Goal: Information Seeking & Learning: Check status

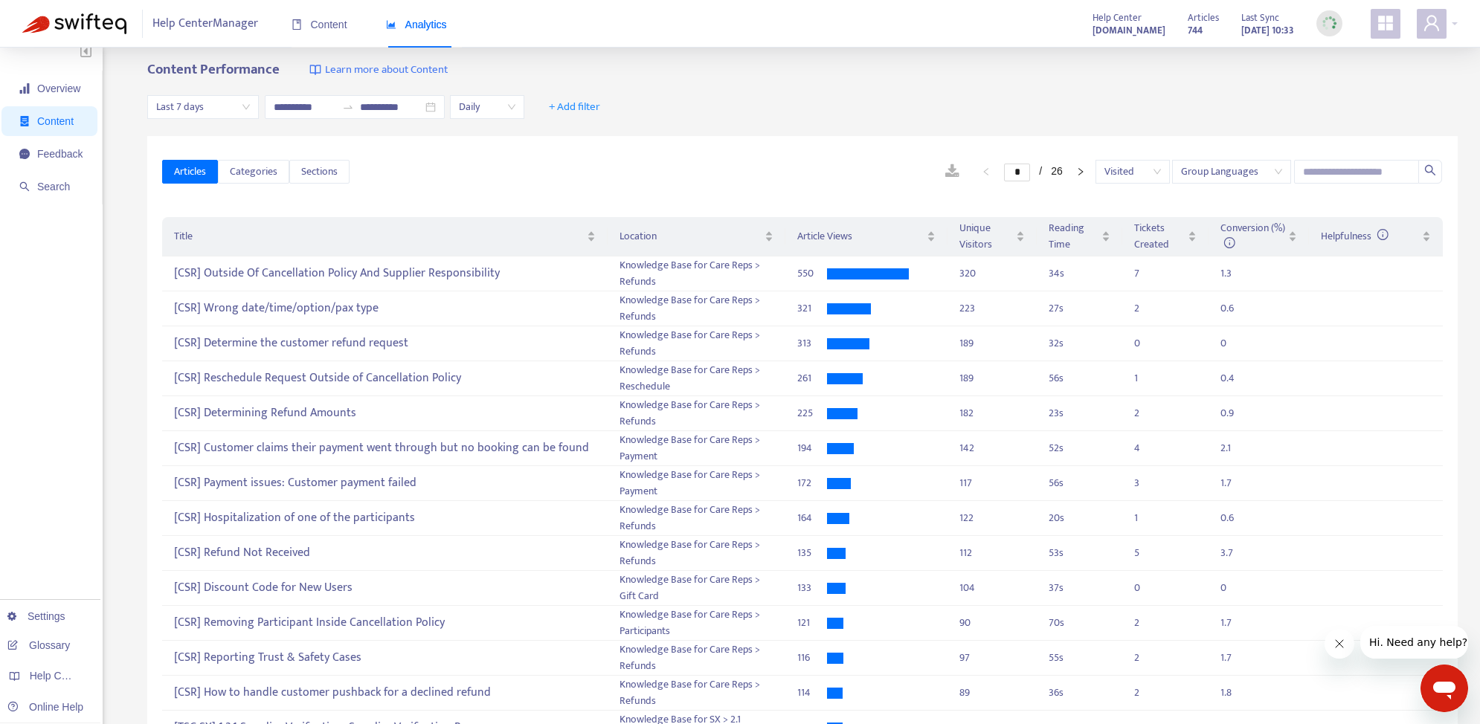
click at [181, 17] on span "Help Center Manager" at bounding box center [205, 24] width 106 height 28
click at [115, 28] on img at bounding box center [74, 23] width 104 height 21
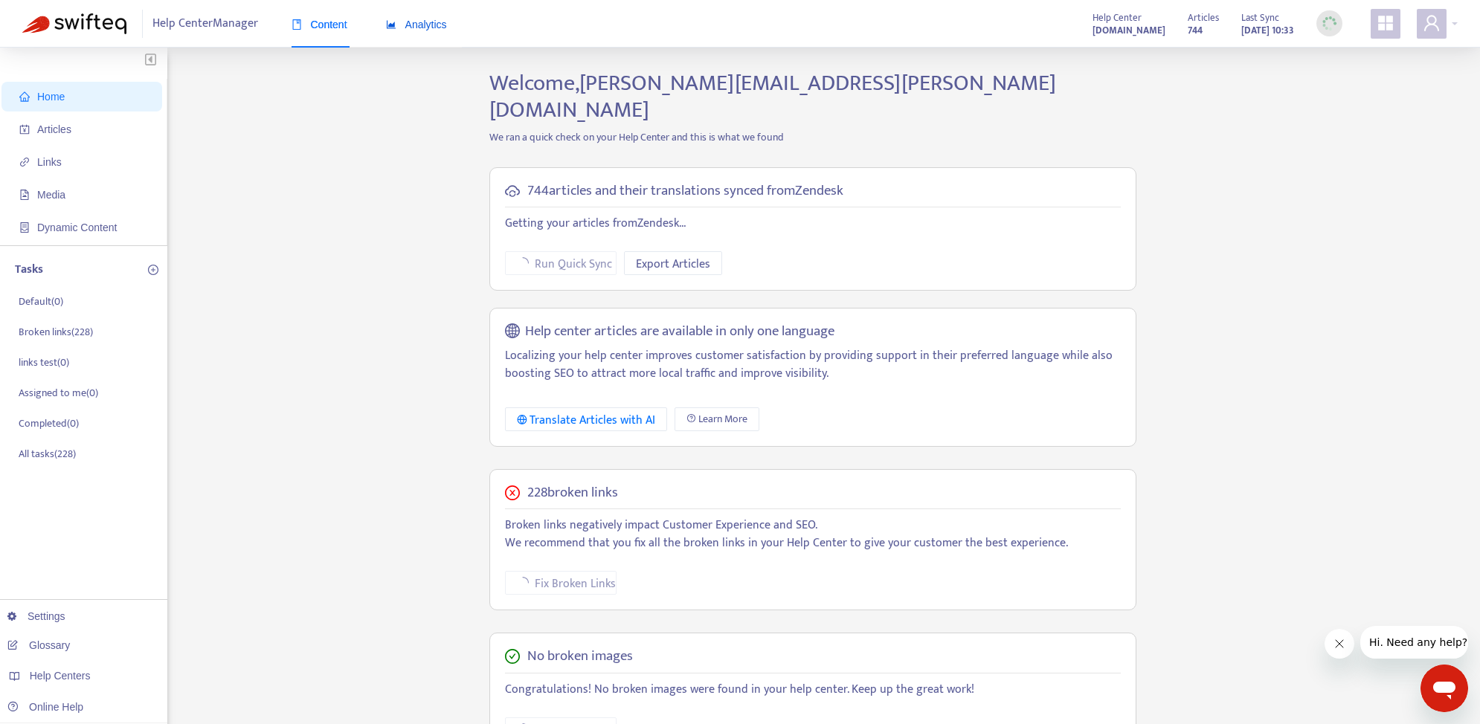
click at [405, 27] on span "Analytics" at bounding box center [416, 25] width 61 height 12
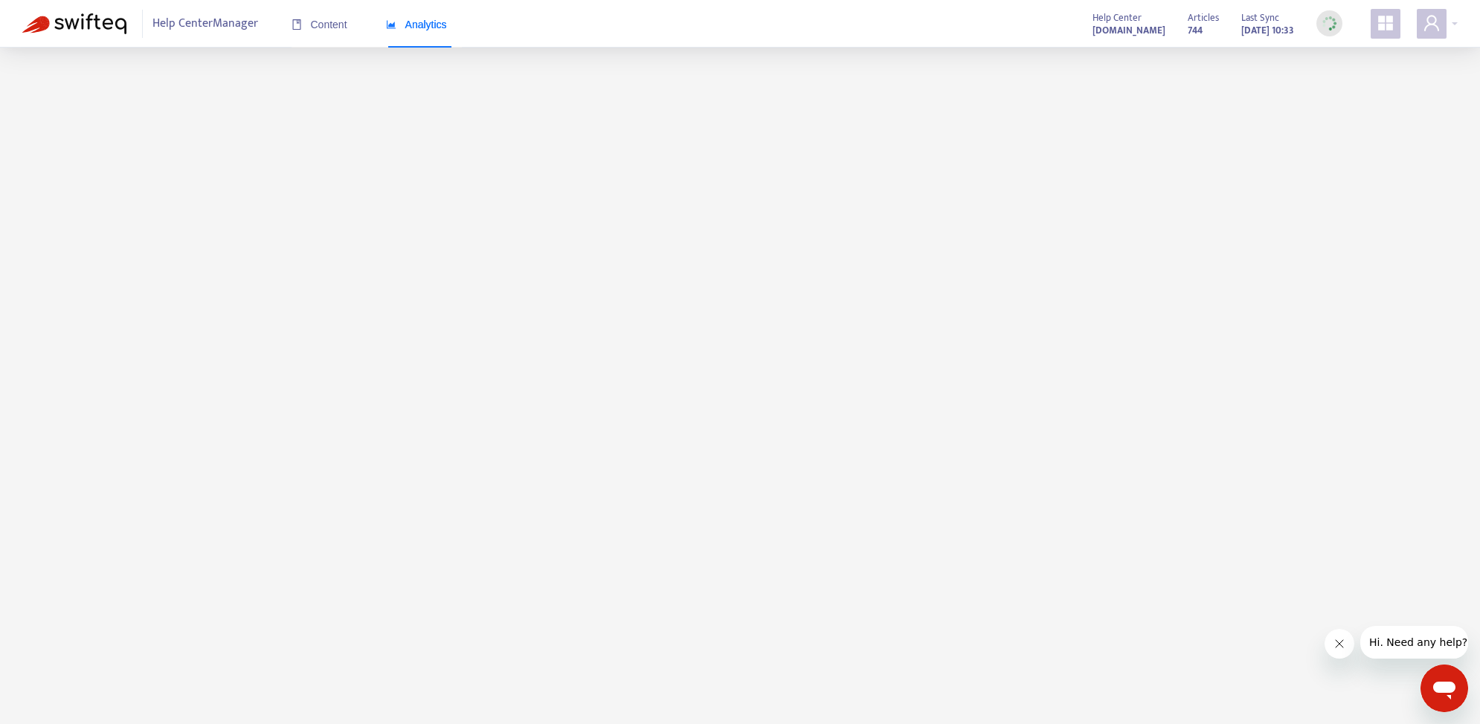
scroll to position [4, 0]
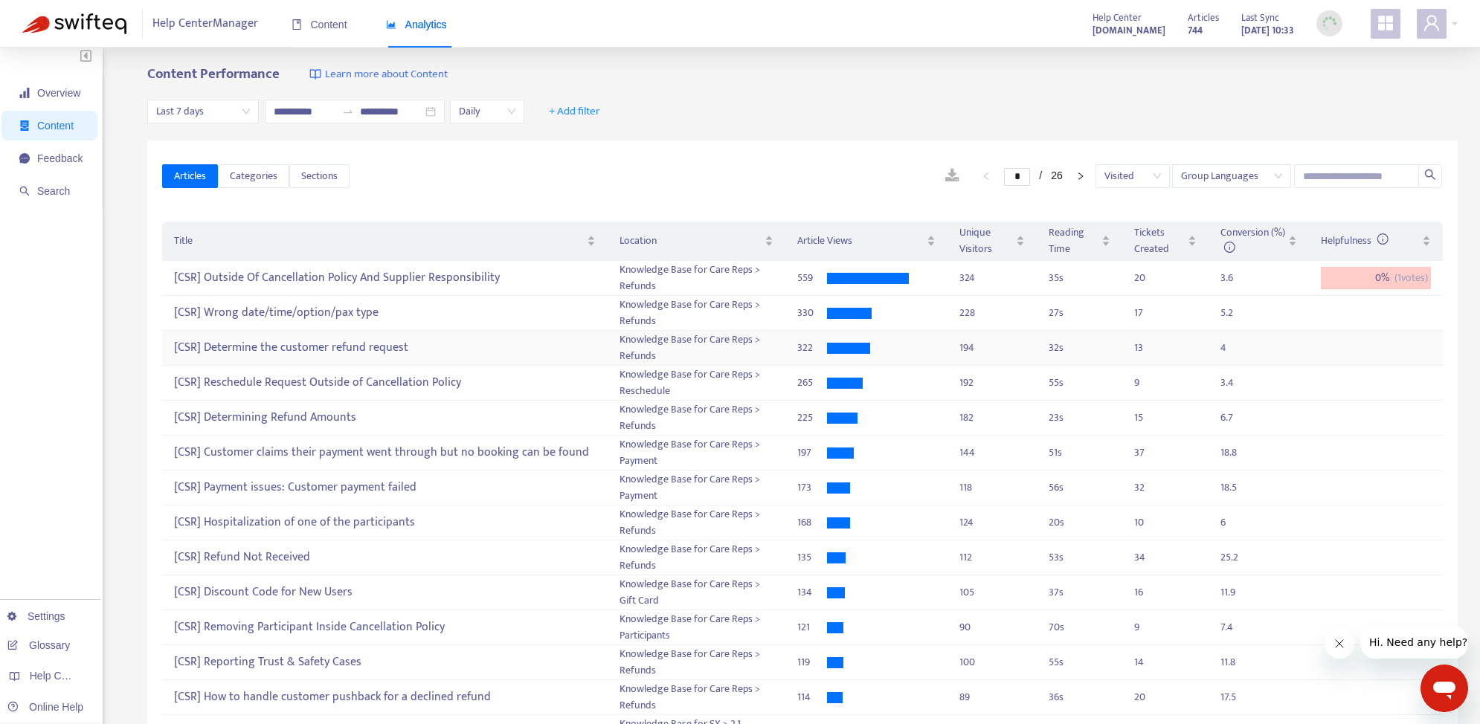
click at [413, 344] on div "[CSR] Determine the customer refund request" at bounding box center [385, 348] width 422 height 25
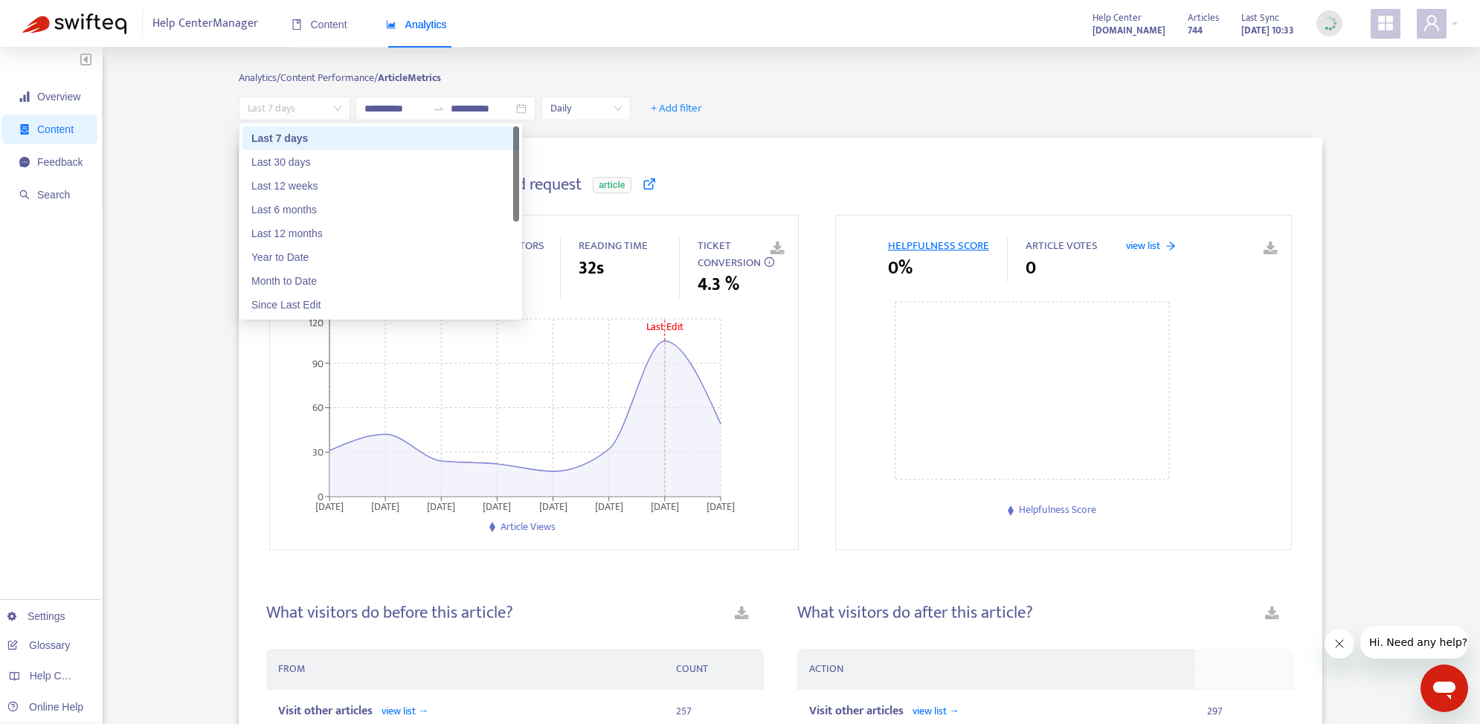
click at [335, 108] on span "Last 7 days" at bounding box center [295, 108] width 94 height 22
click at [300, 306] on div "Since Last Edit" at bounding box center [380, 305] width 259 height 16
type input "**********"
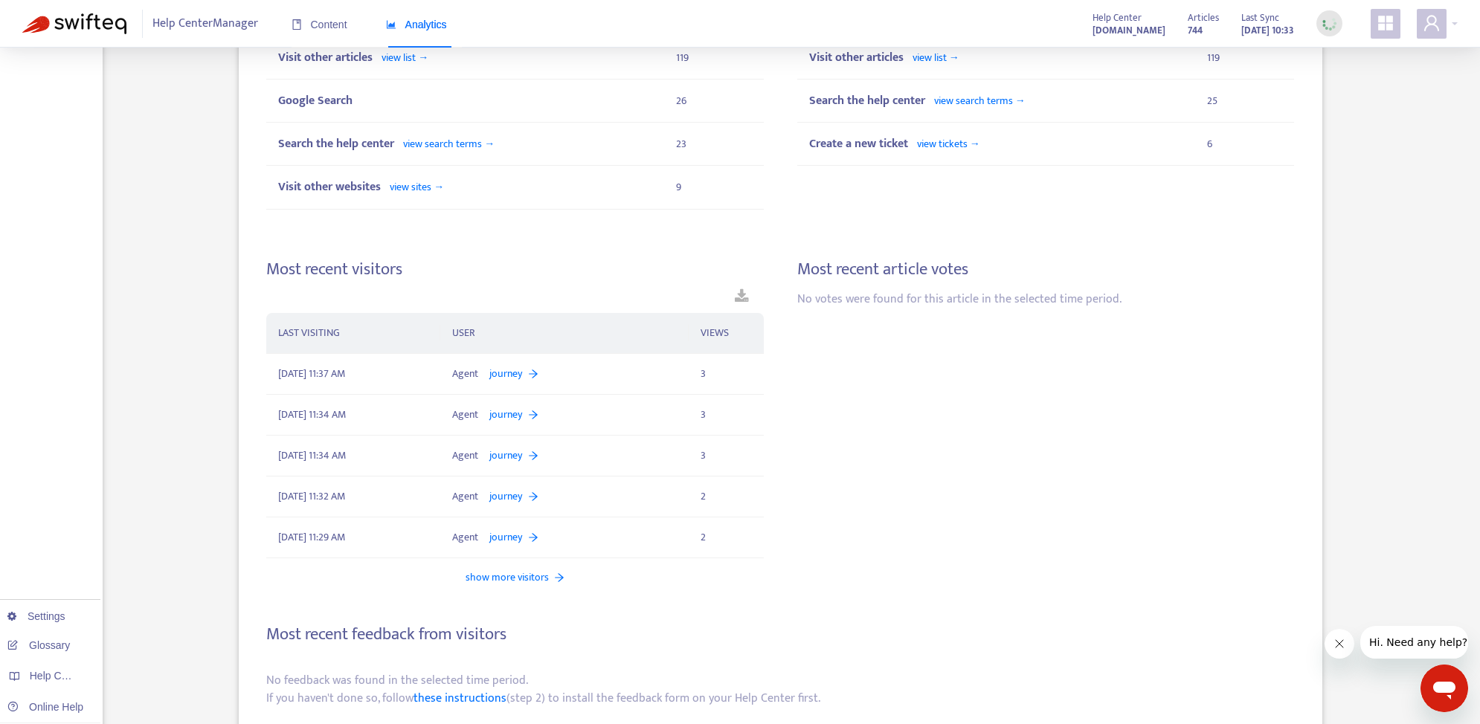
scroll to position [682, 0]
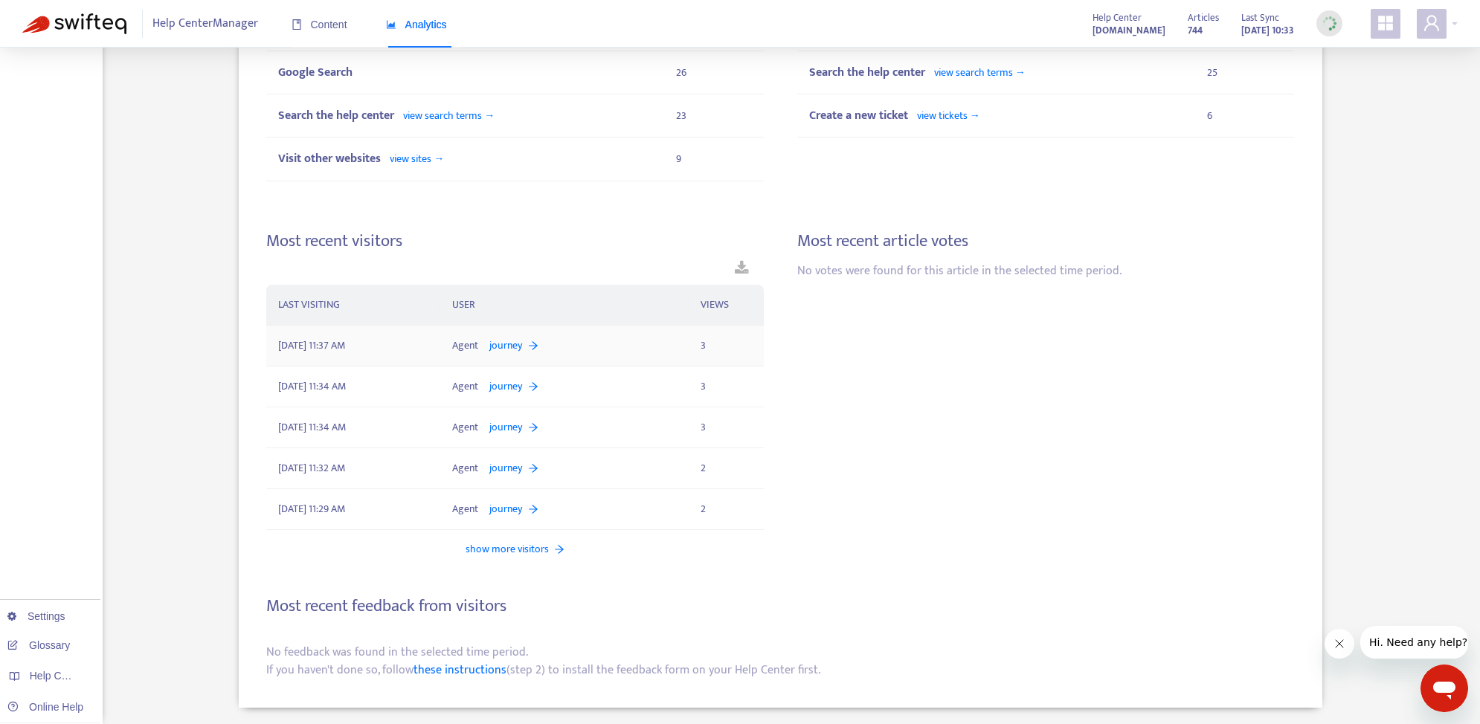
click at [527, 347] on div "journey" at bounding box center [513, 346] width 49 height 16
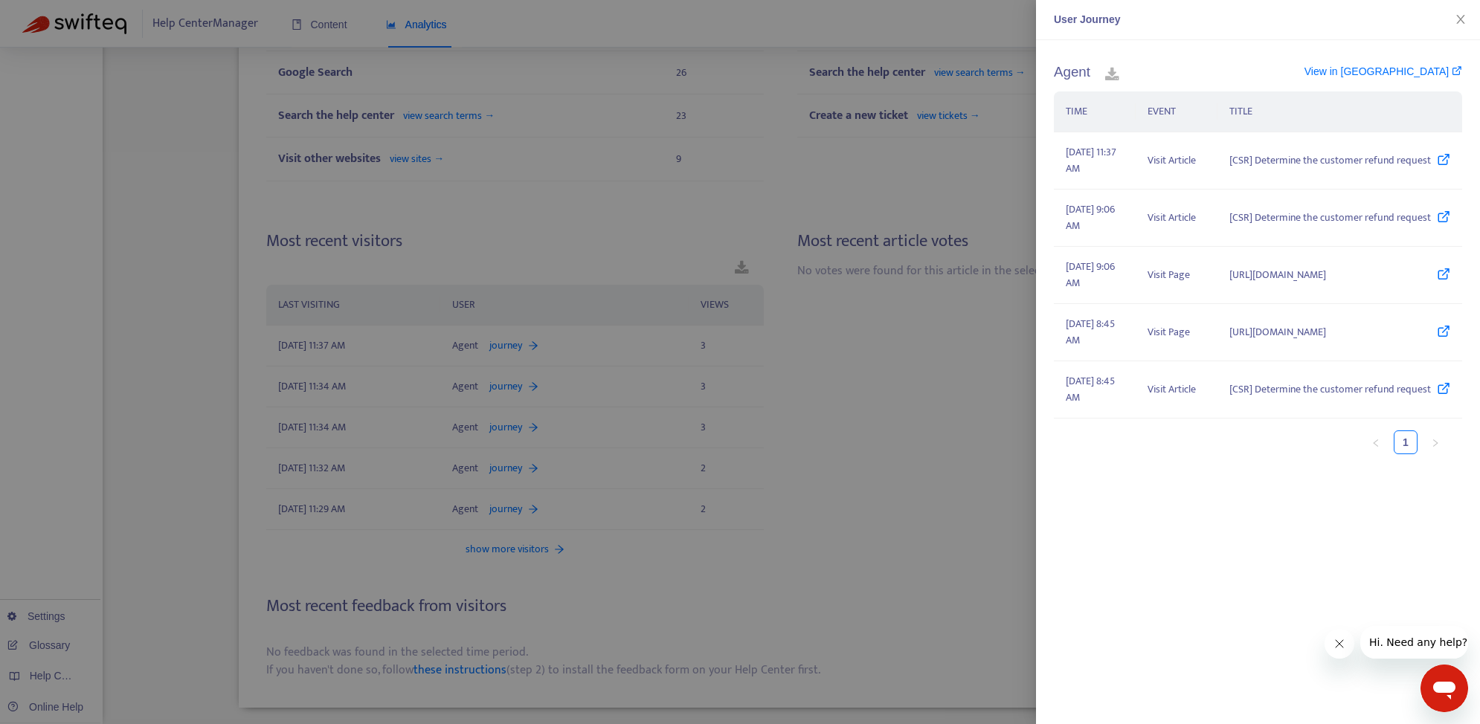
click at [480, 381] on div at bounding box center [740, 362] width 1480 height 724
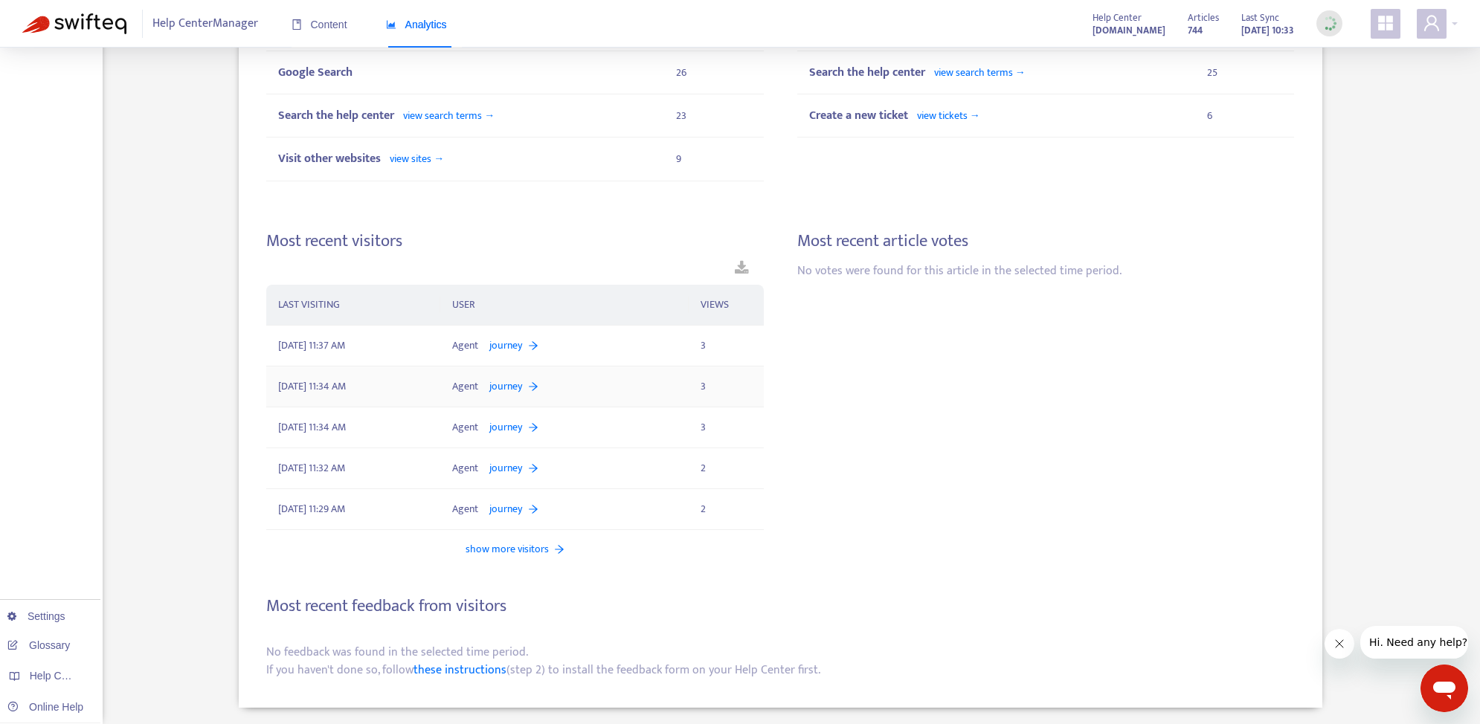
click at [512, 386] on span "journey" at bounding box center [505, 386] width 33 height 16
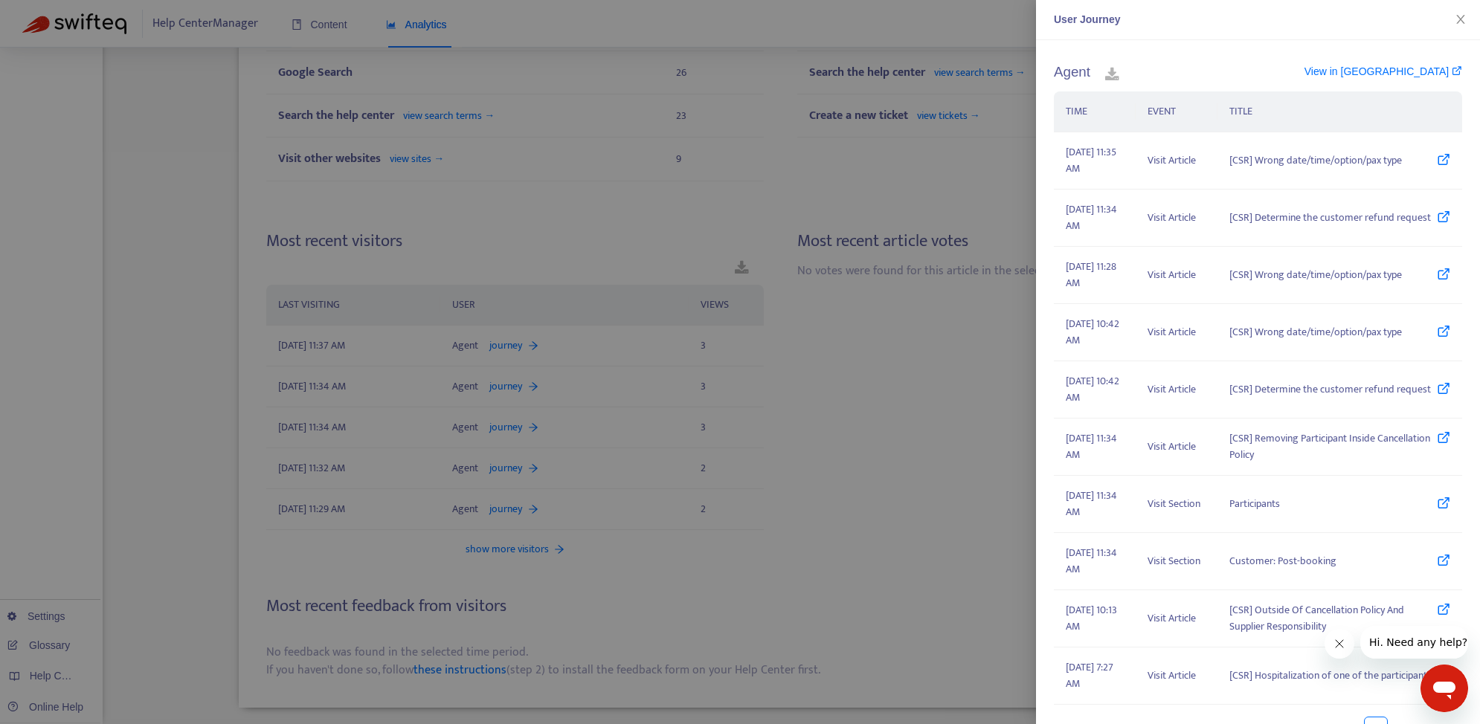
click at [525, 436] on div at bounding box center [740, 362] width 1480 height 724
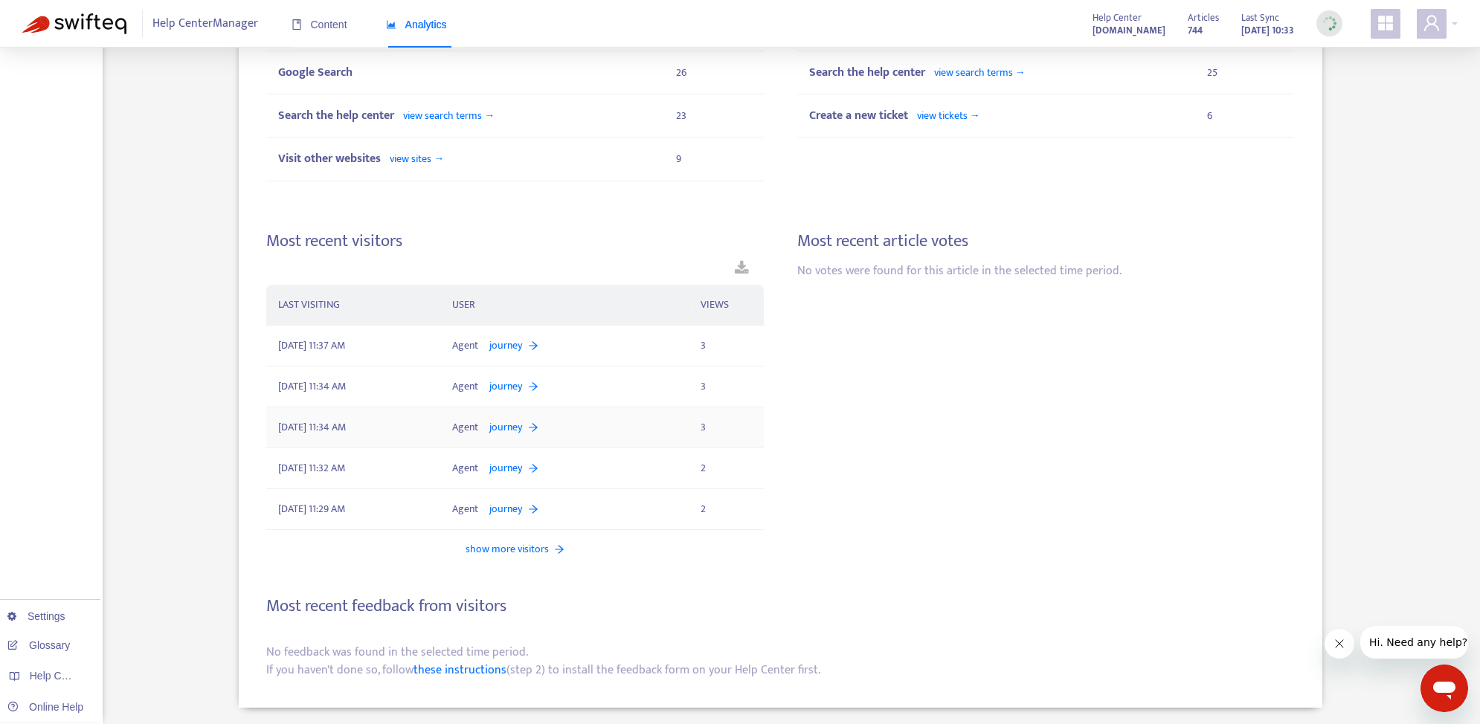
click at [498, 424] on span "journey" at bounding box center [505, 427] width 33 height 16
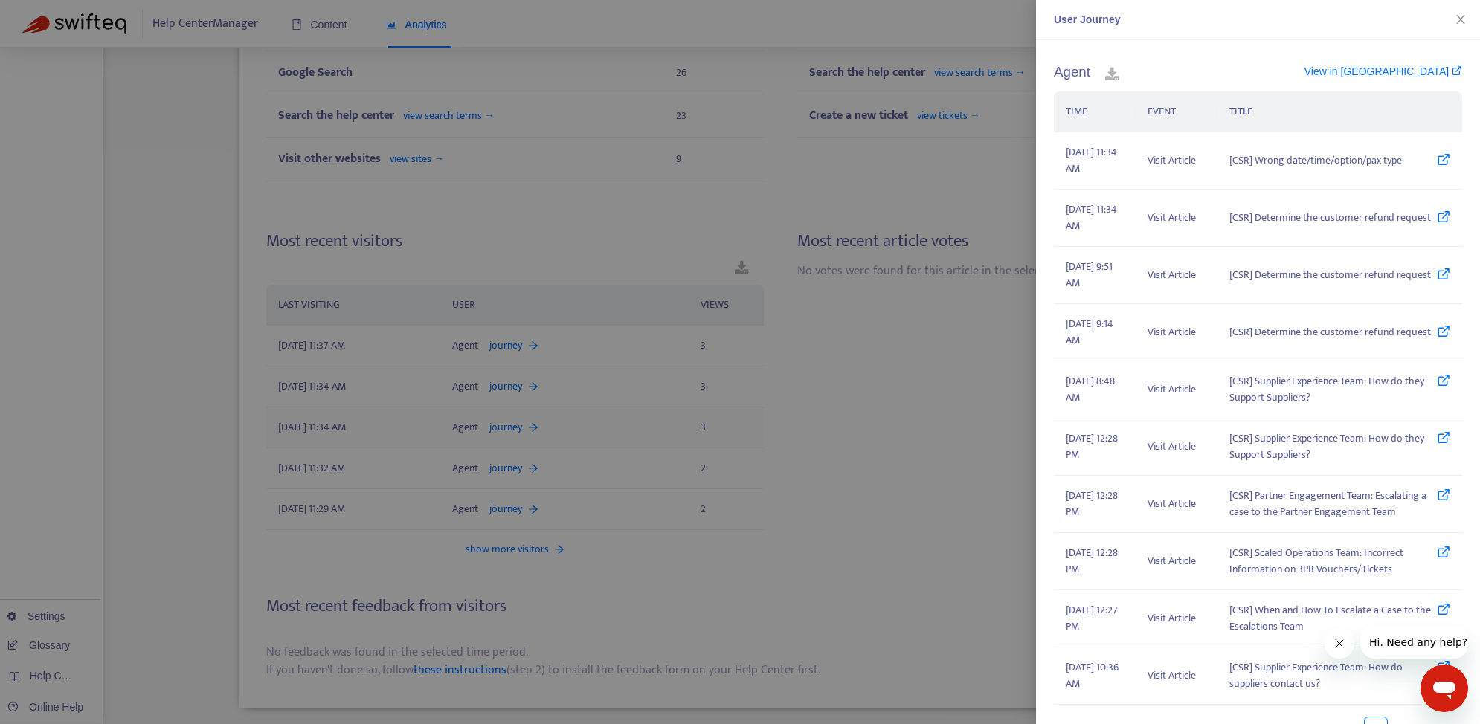
click at [498, 424] on div at bounding box center [740, 362] width 1480 height 724
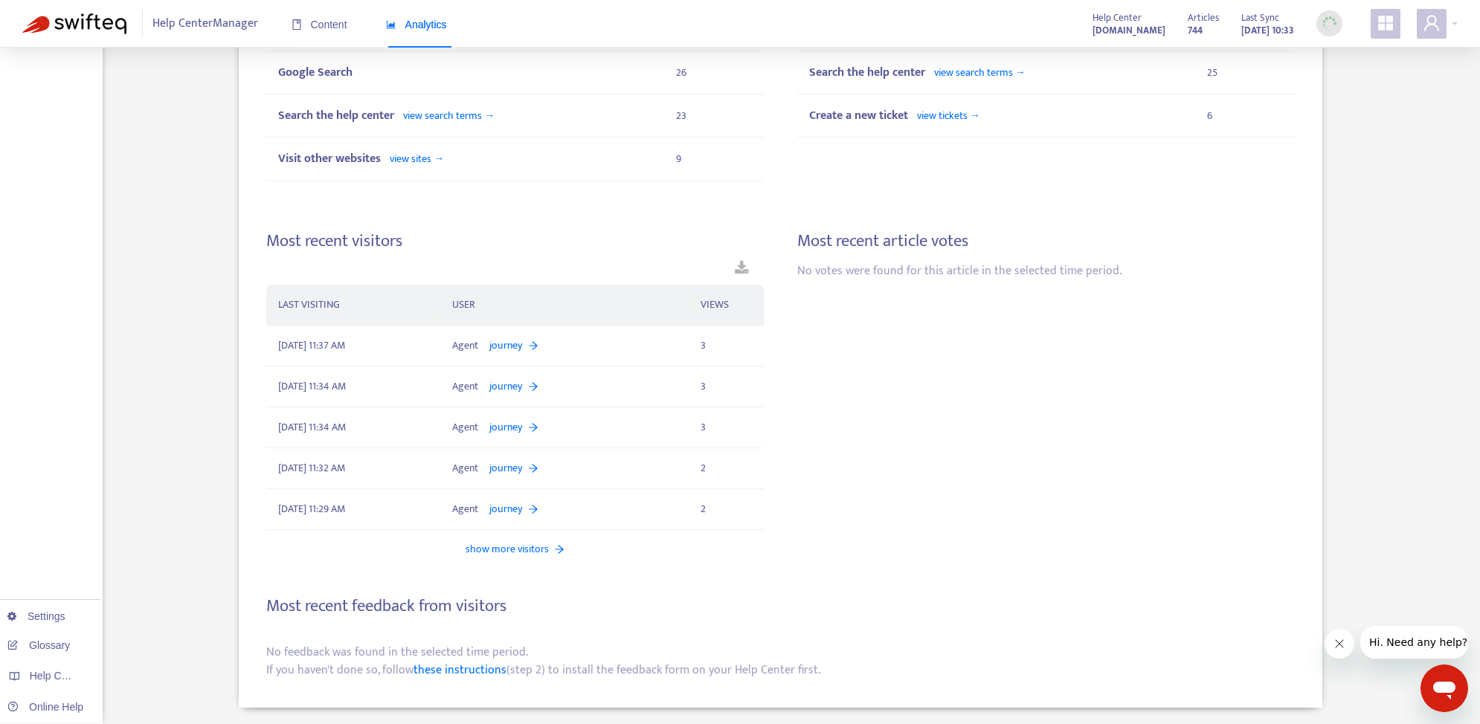
click at [509, 555] on span "show more visitors" at bounding box center [506, 549] width 83 height 16
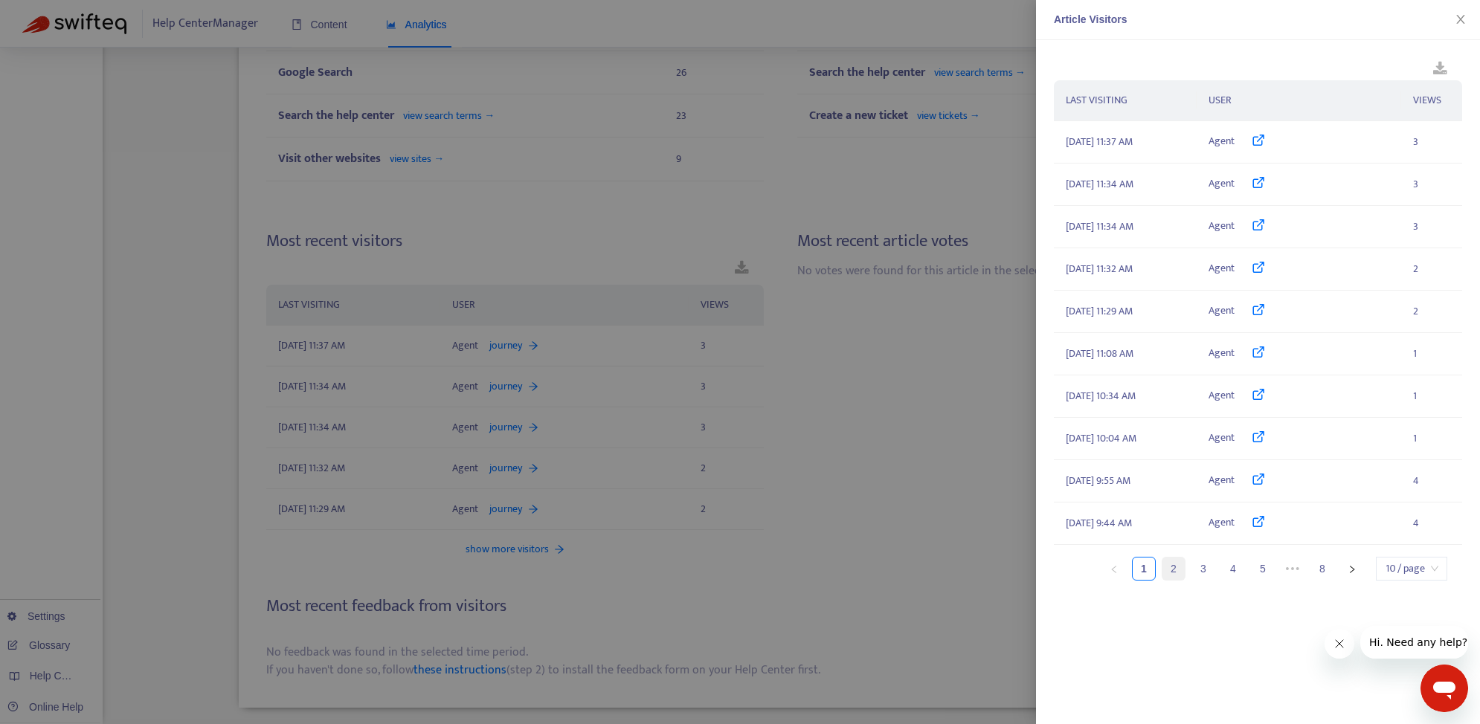
click at [1173, 572] on link "2" at bounding box center [1173, 569] width 22 height 22
click at [1236, 267] on span "Manager" at bounding box center [1227, 268] width 39 height 16
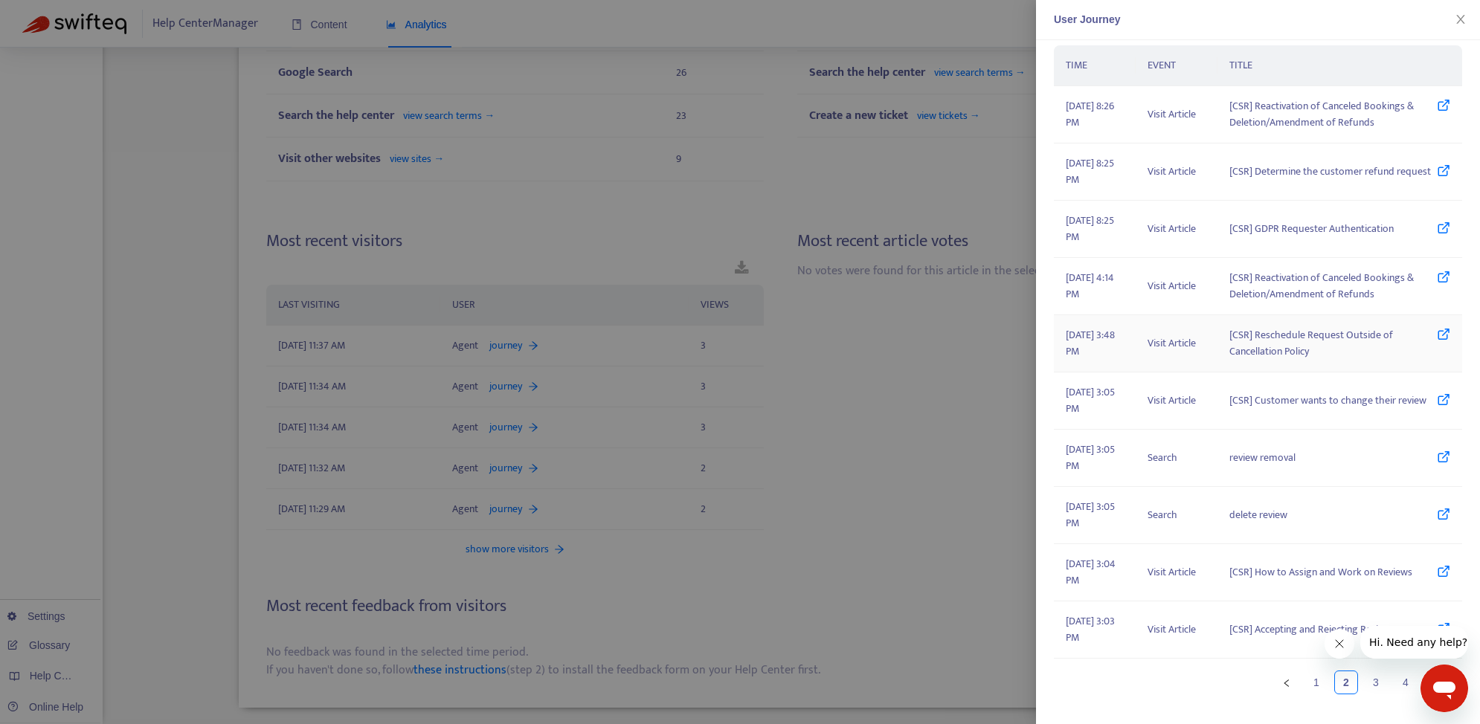
scroll to position [169, 0]
click at [873, 433] on div at bounding box center [740, 362] width 1480 height 724
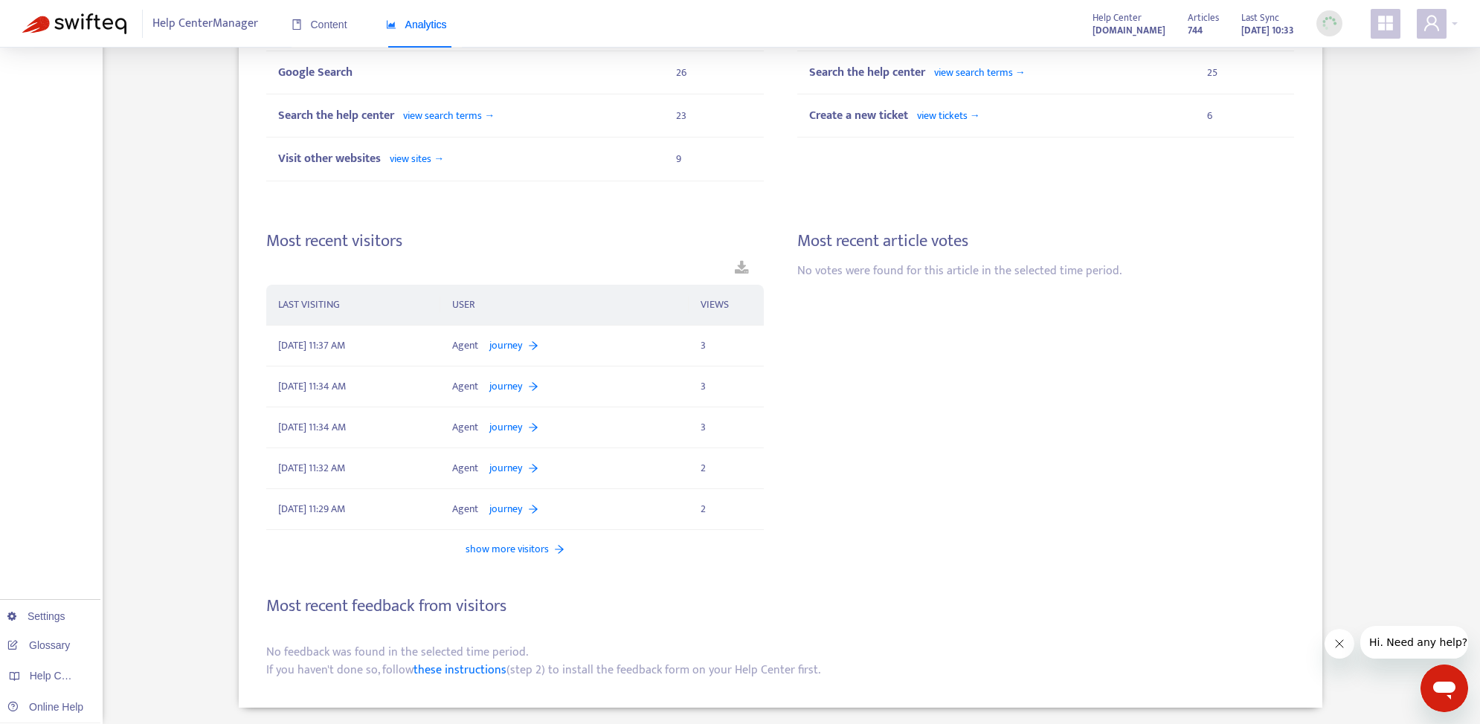
click at [523, 554] on span "show more visitors" at bounding box center [506, 549] width 83 height 16
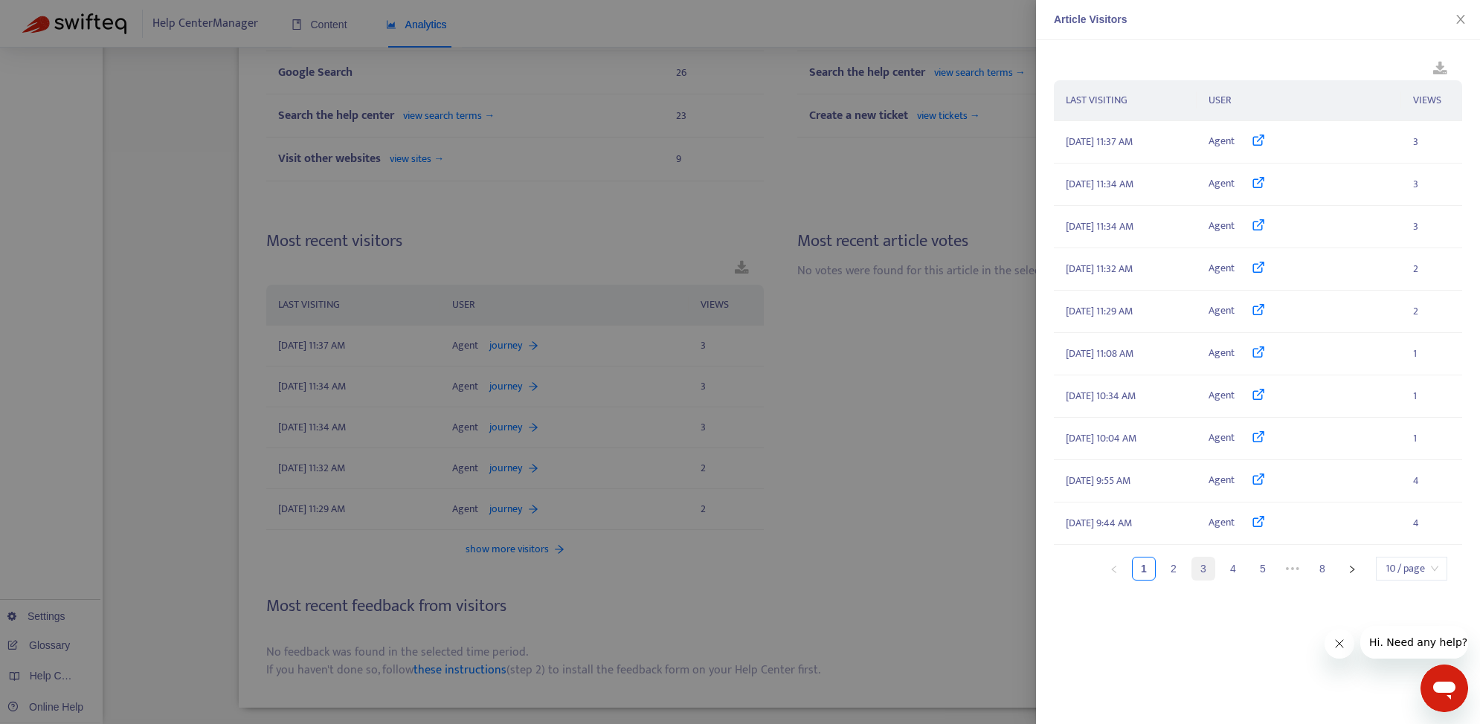
click at [1194, 569] on link "3" at bounding box center [1203, 569] width 22 height 22
click at [1229, 568] on link "4" at bounding box center [1233, 569] width 22 height 22
click at [1260, 570] on link "6" at bounding box center [1262, 569] width 22 height 22
click at [1186, 442] on td "October 14, 2025 3:53 PM" at bounding box center [1125, 438] width 143 height 41
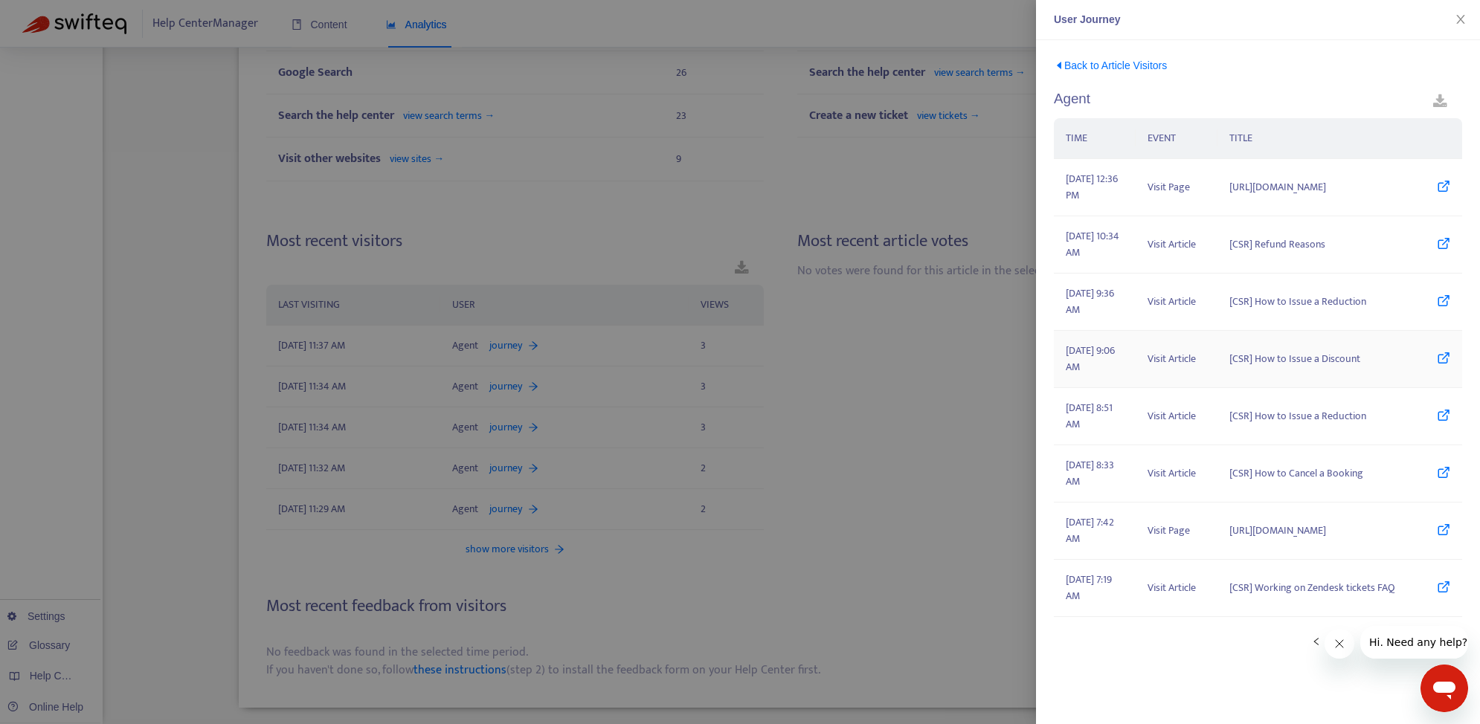
scroll to position [89, 0]
click at [872, 512] on div at bounding box center [740, 362] width 1480 height 724
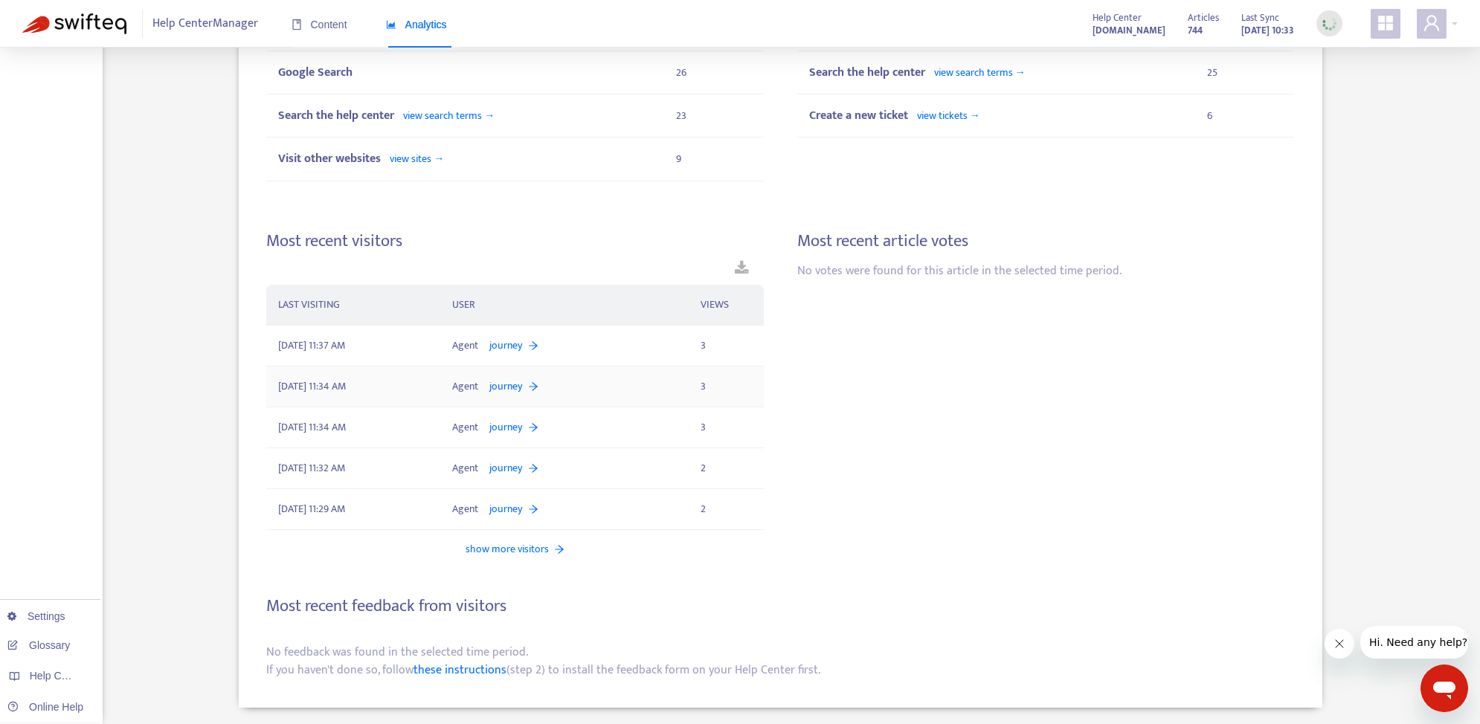
click at [520, 376] on td "Agent journey" at bounding box center [564, 387] width 248 height 41
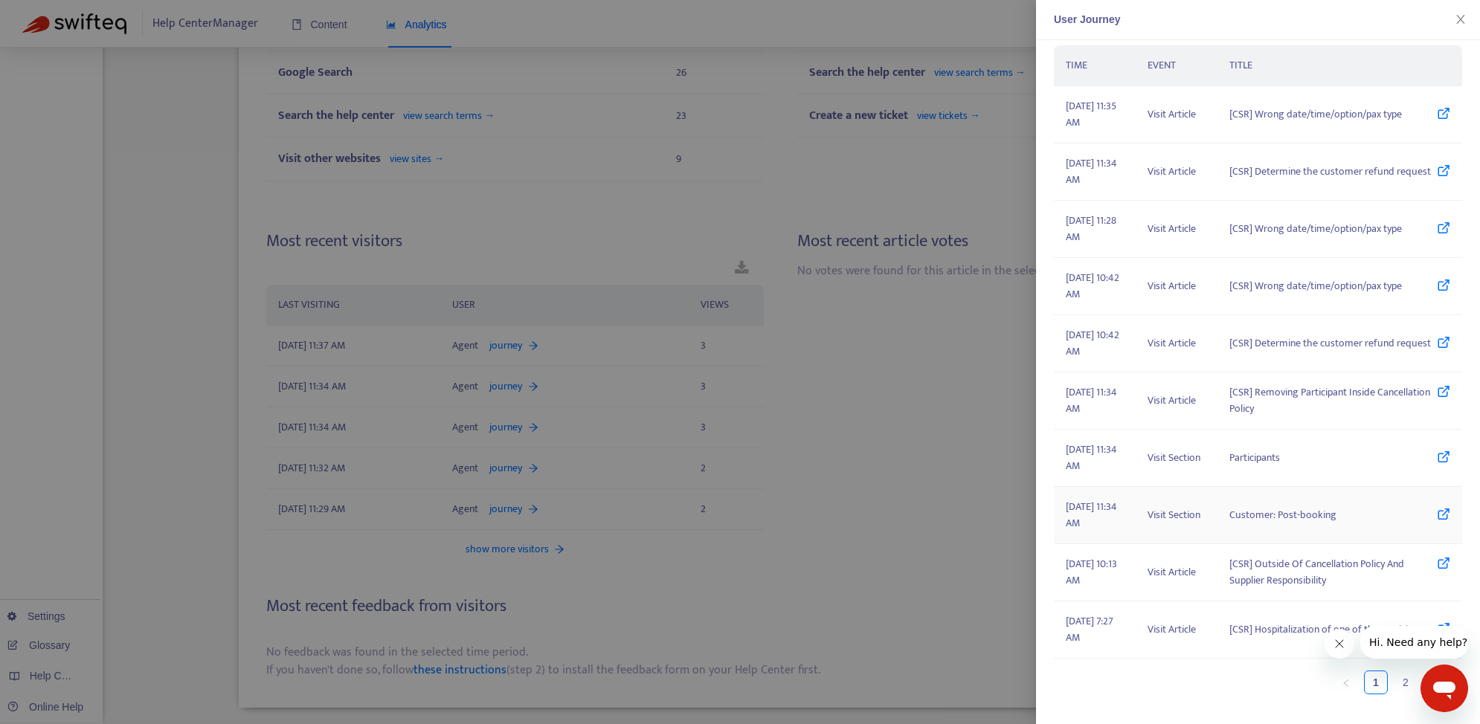
scroll to position [0, 0]
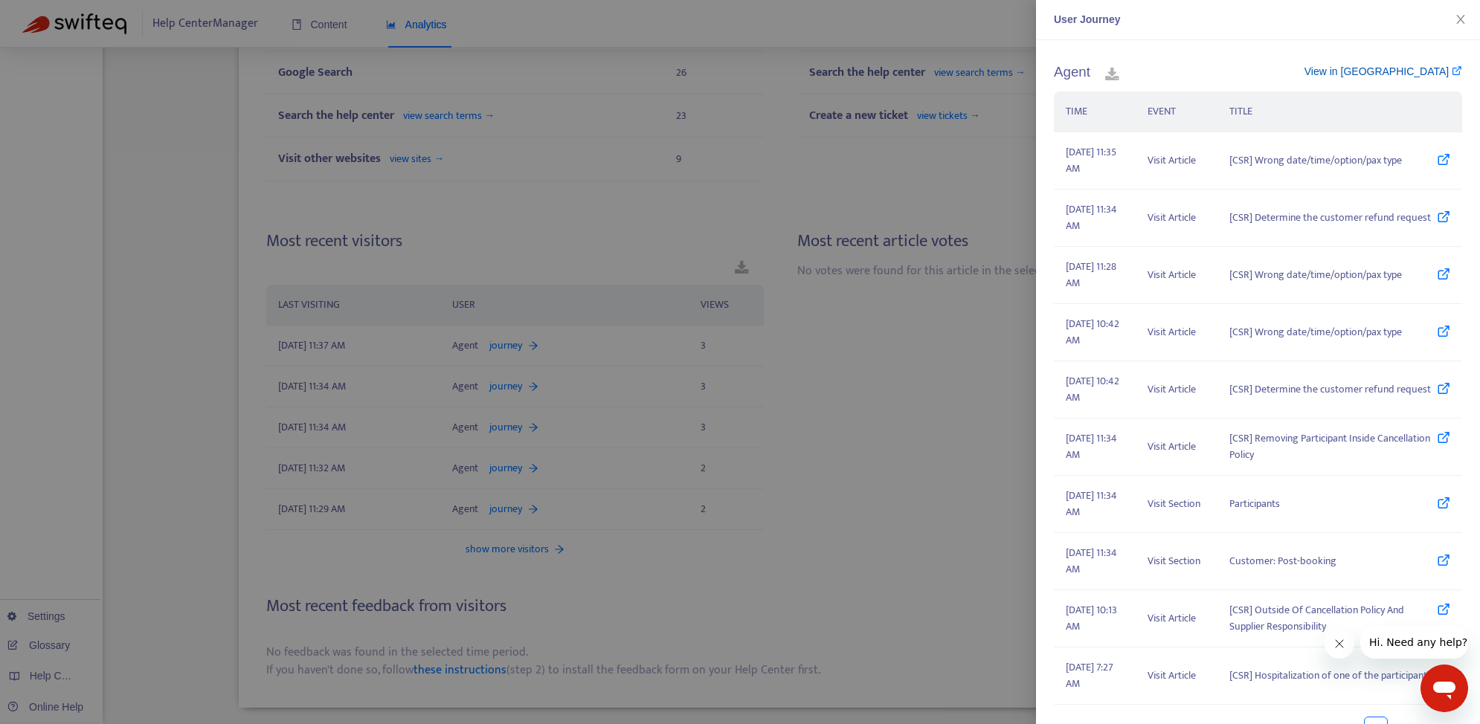
click at [1387, 71] on link "View in Zendesk" at bounding box center [1383, 71] width 158 height 12
